Goal: Information Seeking & Learning: Learn about a topic

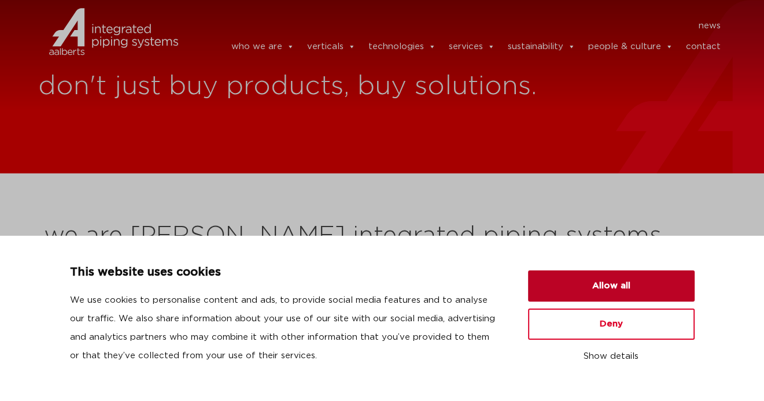
click at [603, 287] on button "Allow all" at bounding box center [611, 286] width 167 height 31
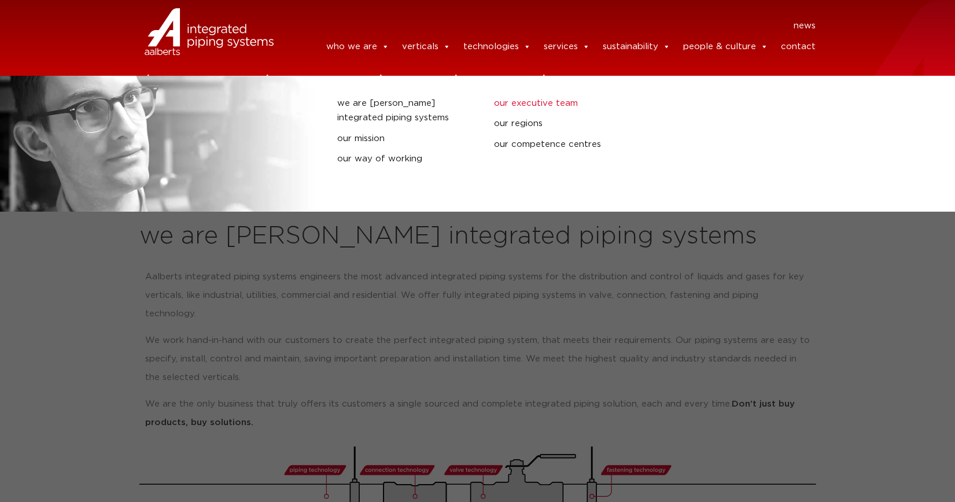
click at [529, 105] on link "our executive team" at bounding box center [563, 103] width 139 height 15
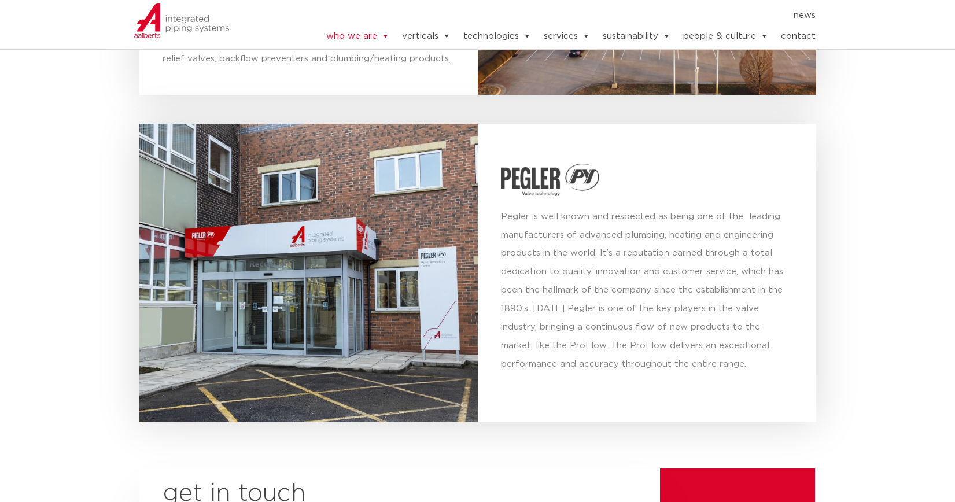
scroll to position [4269, 0]
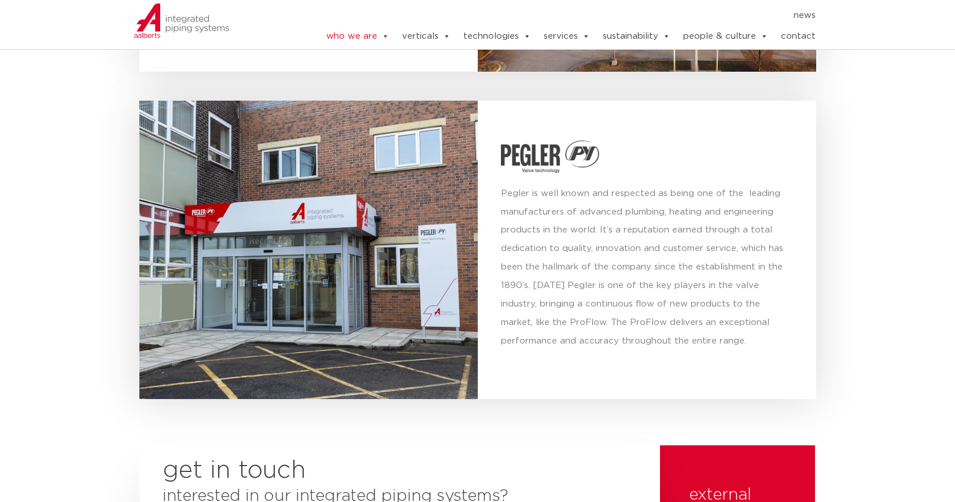
click at [558, 141] on img at bounding box center [550, 157] width 98 height 32
click at [535, 148] on img at bounding box center [550, 157] width 98 height 32
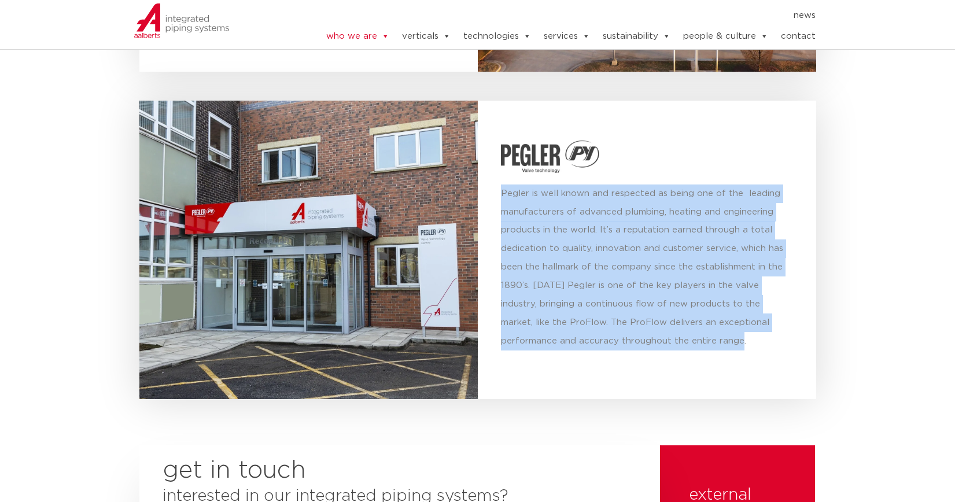
drag, startPoint x: 501, startPoint y: 176, endPoint x: 684, endPoint y: 322, distance: 234.5
click at [684, 322] on p "Pegler is well known and respected as being one of the leading manufacturers of…" at bounding box center [647, 267] width 292 height 167
click at [573, 234] on p "Pegler is well known and respected as being one of the leading manufacturers of…" at bounding box center [647, 267] width 292 height 167
drag, startPoint x: 503, startPoint y: 171, endPoint x: 684, endPoint y: 322, distance: 235.3
click at [684, 322] on p "Pegler is well known and respected as being one of the leading manufacturers of…" at bounding box center [647, 267] width 292 height 167
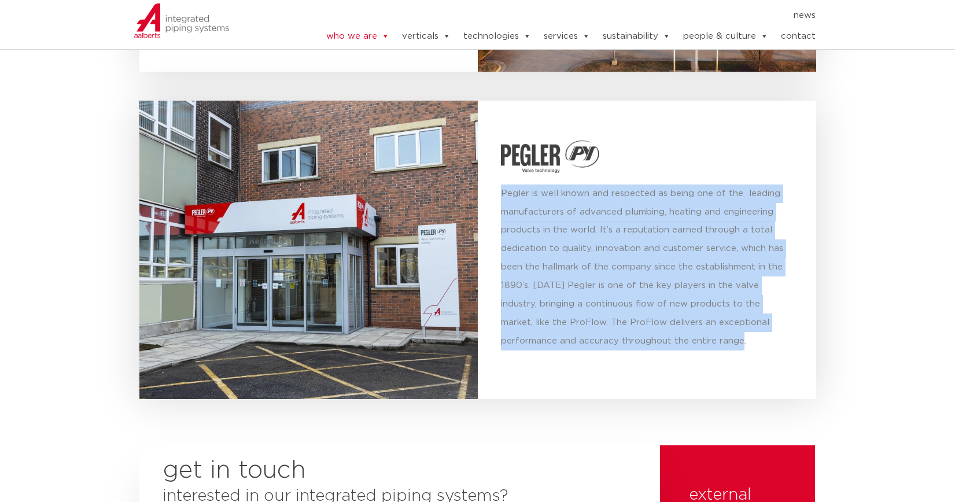
copy p "Pegler is well known and respected as being one of the leading manufacturers of…"
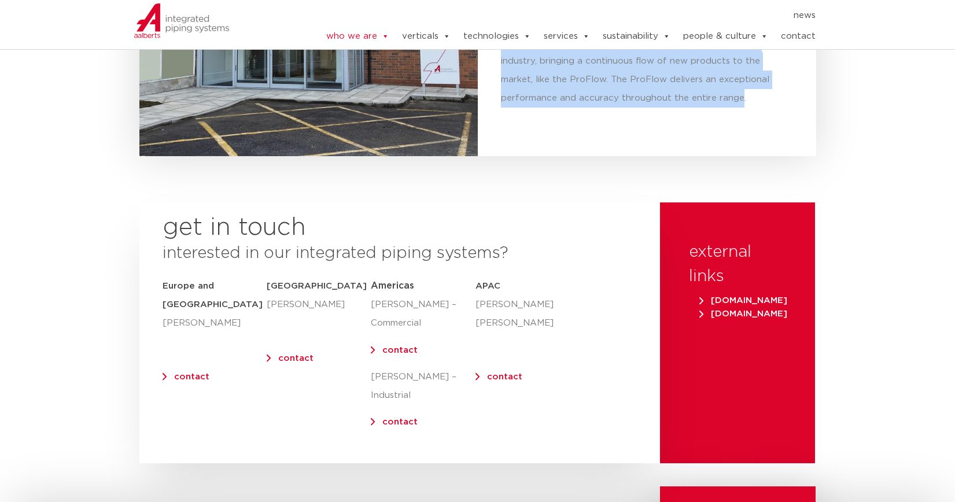
scroll to position [4630, 0]
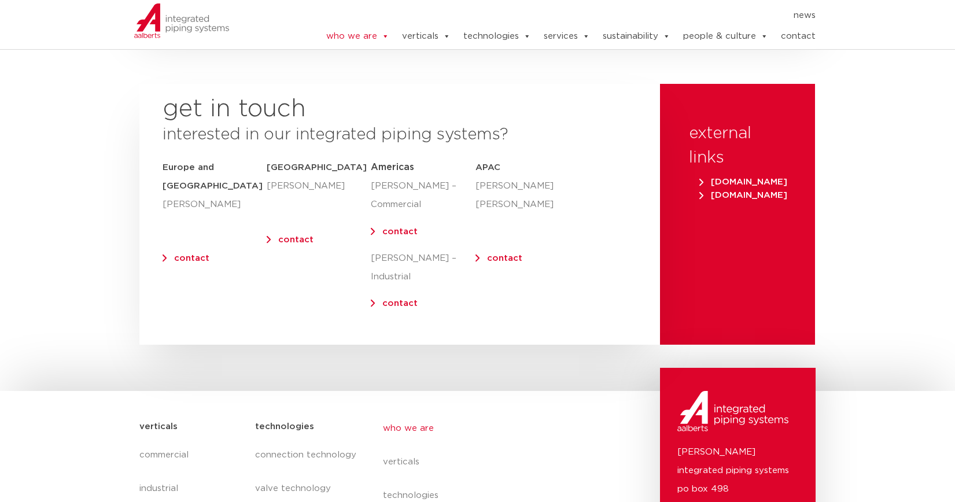
click at [762, 191] on span "www.shurjoint.com" at bounding box center [743, 195] width 88 height 9
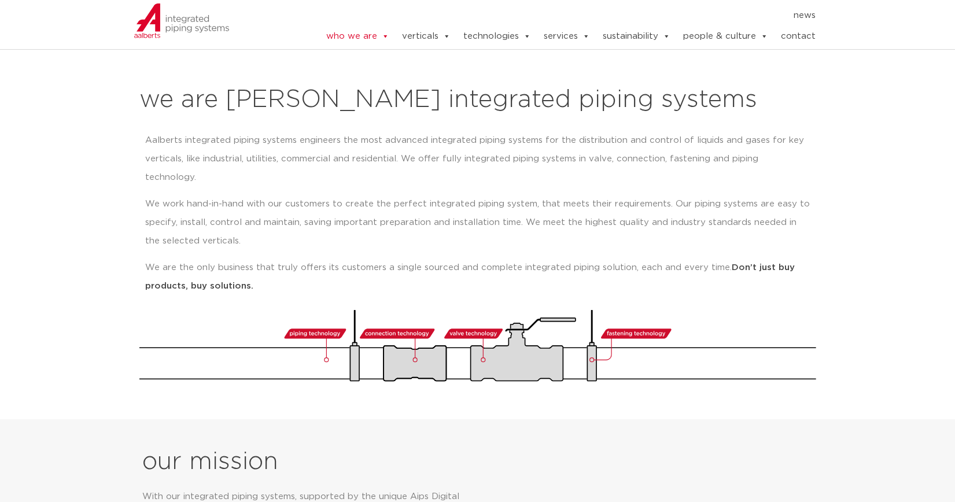
scroll to position [0, 0]
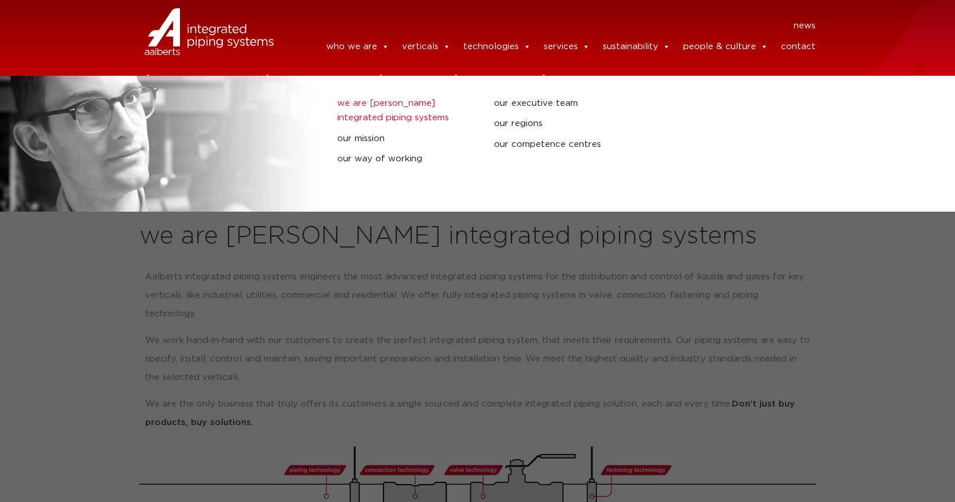
click at [380, 112] on link "we are [PERSON_NAME] integrated piping systems" at bounding box center [406, 110] width 139 height 29
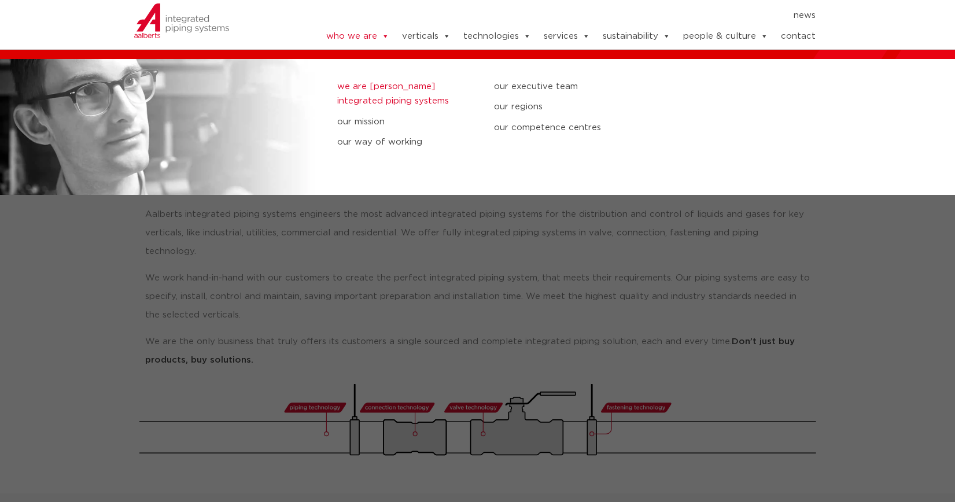
scroll to position [116, 0]
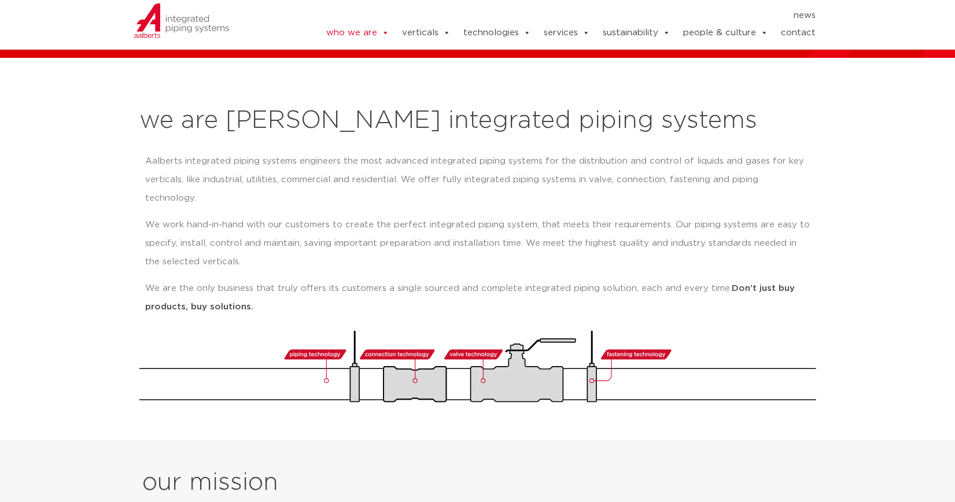
click at [763, 16] on link "news" at bounding box center [804, 16] width 22 height 12
